Goal: Task Accomplishment & Management: Use online tool/utility

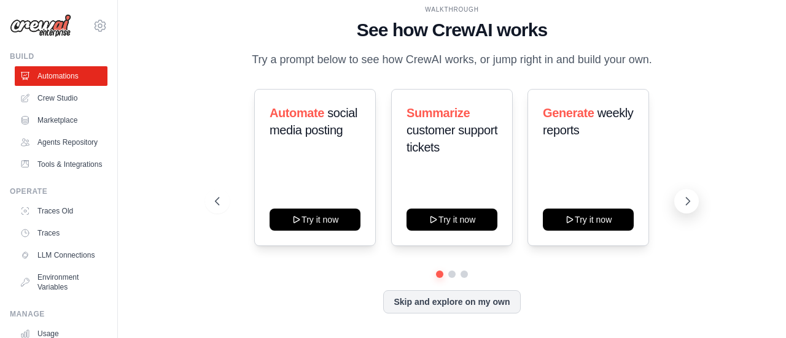
click at [687, 201] on icon at bounding box center [688, 201] width 12 height 12
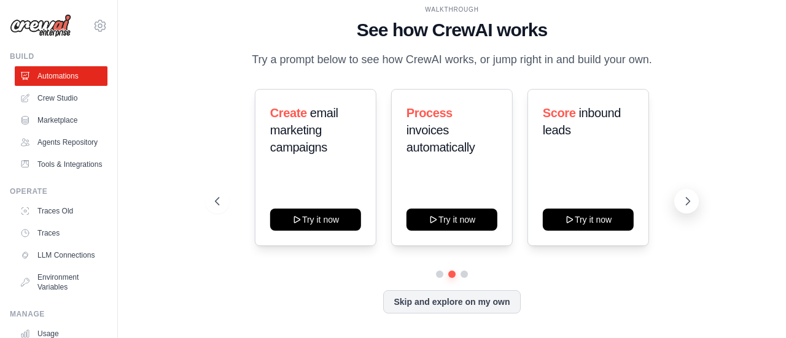
click at [687, 209] on button at bounding box center [686, 201] width 25 height 25
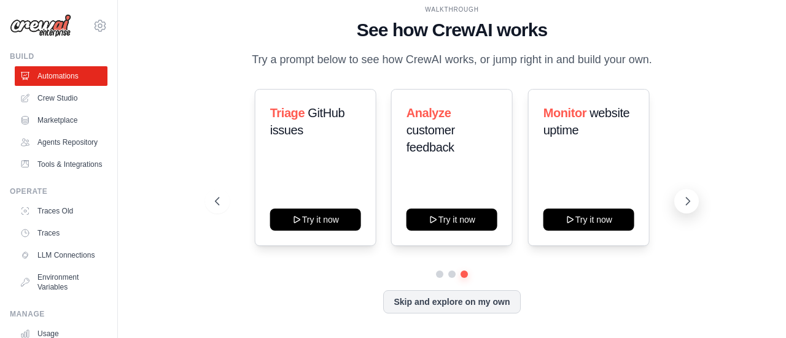
click at [687, 209] on button at bounding box center [686, 201] width 25 height 25
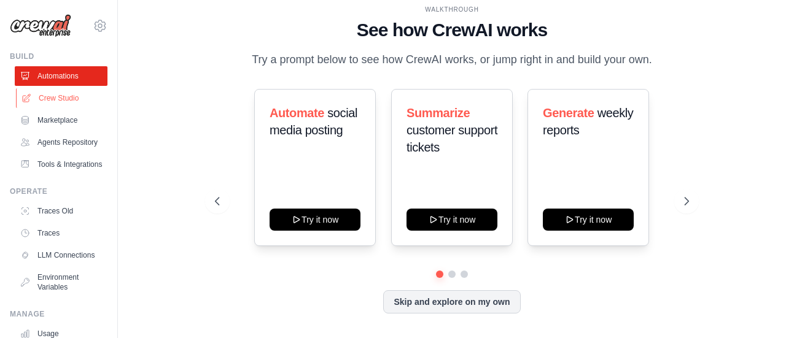
click at [55, 101] on link "Crew Studio" at bounding box center [62, 98] width 93 height 20
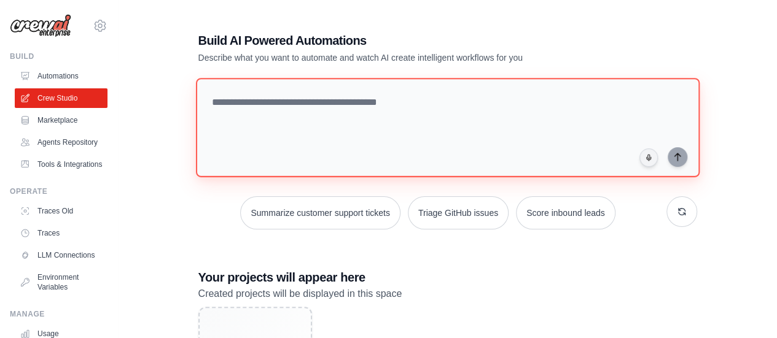
click at [443, 101] on textarea at bounding box center [447, 127] width 504 height 99
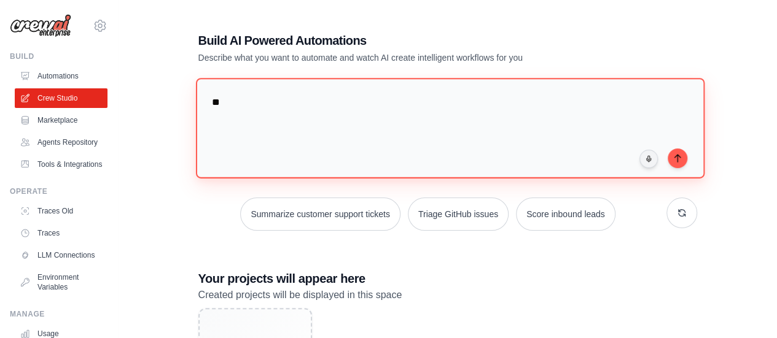
type textarea "*"
